Goal: Information Seeking & Learning: Learn about a topic

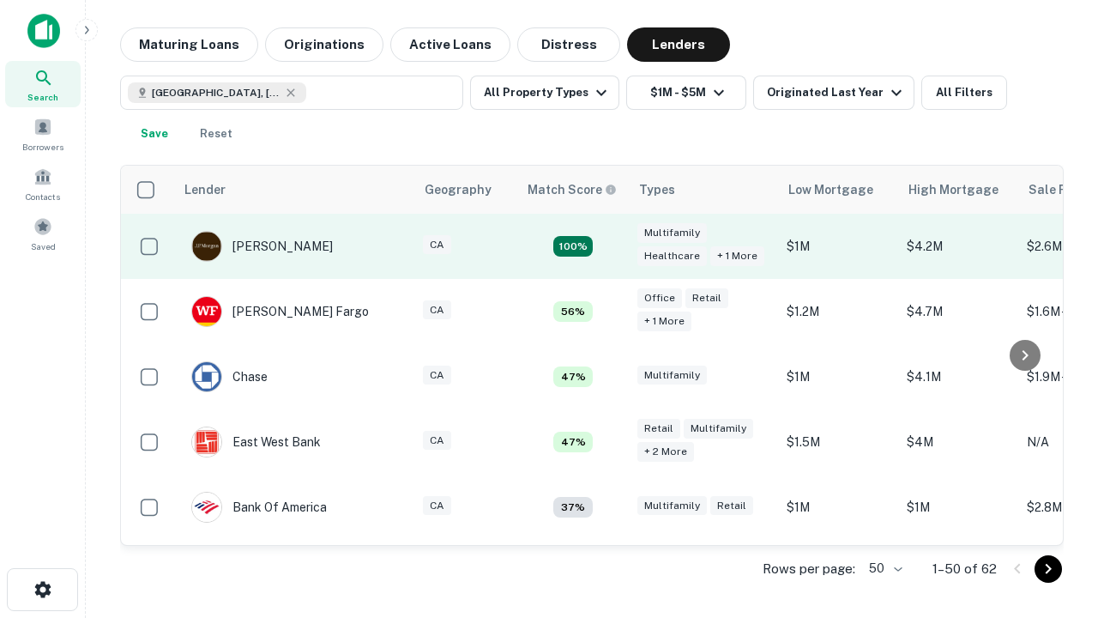
click at [609, 246] on td "100%" at bounding box center [573, 246] width 112 height 65
